Goal: Find specific page/section: Find specific page/section

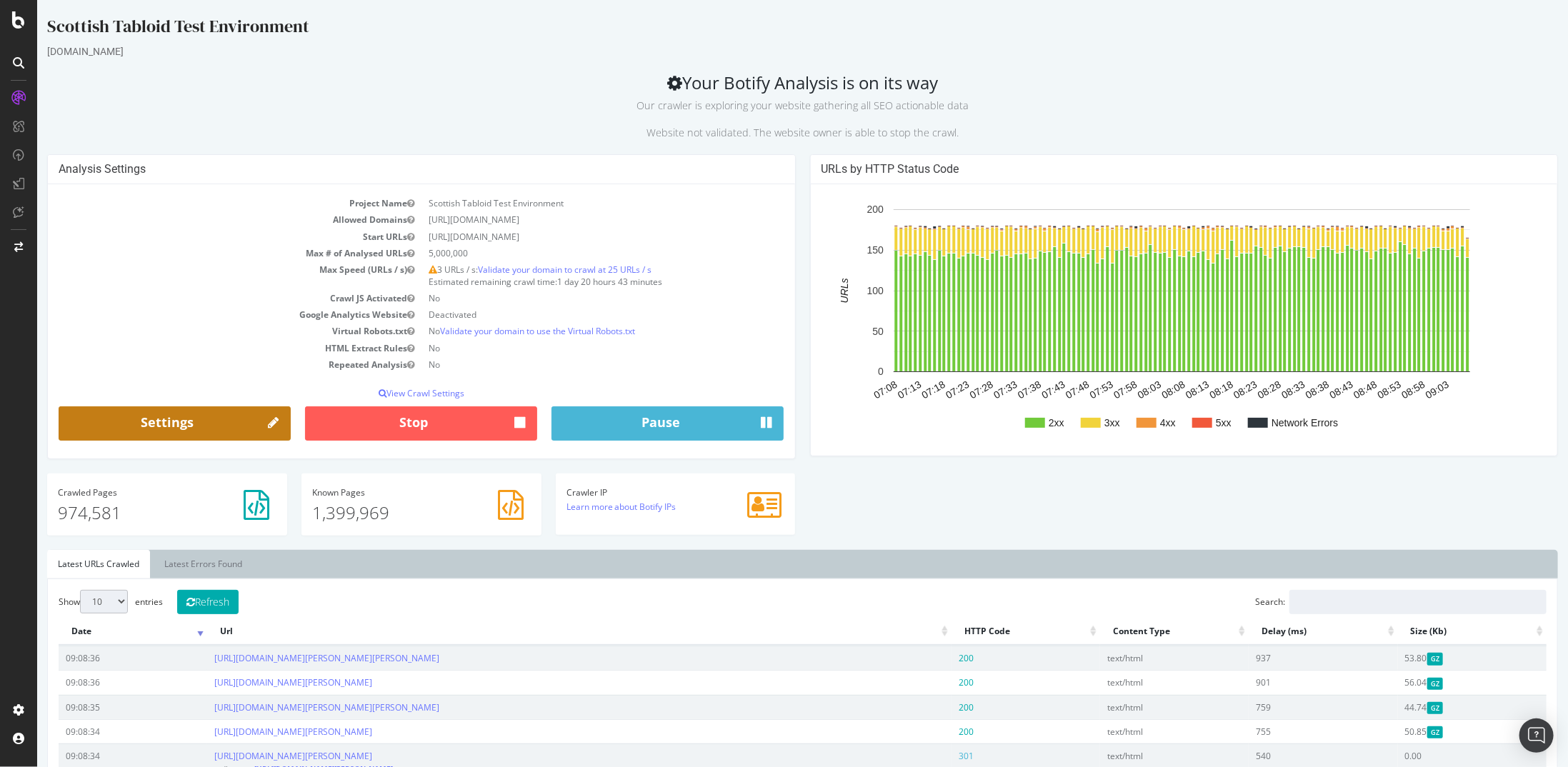
click at [182, 418] on link "Settings" at bounding box center [174, 423] width 232 height 34
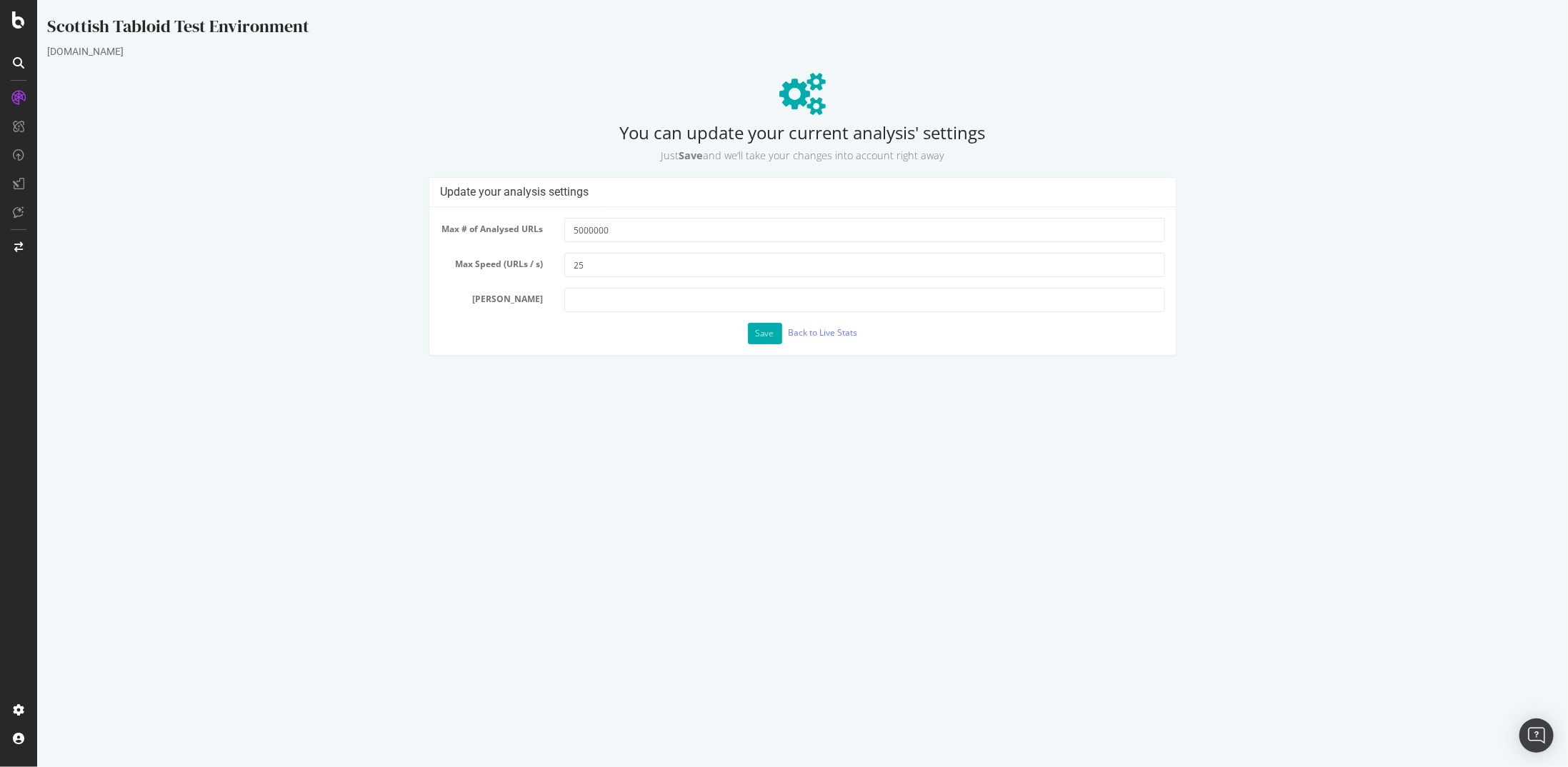
click at [835, 338] on div "Save Back to Live Stats" at bounding box center [802, 333] width 725 height 22
click at [836, 327] on link "Back to Live Stats" at bounding box center [822, 333] width 69 height 12
